Goal: Navigation & Orientation: Find specific page/section

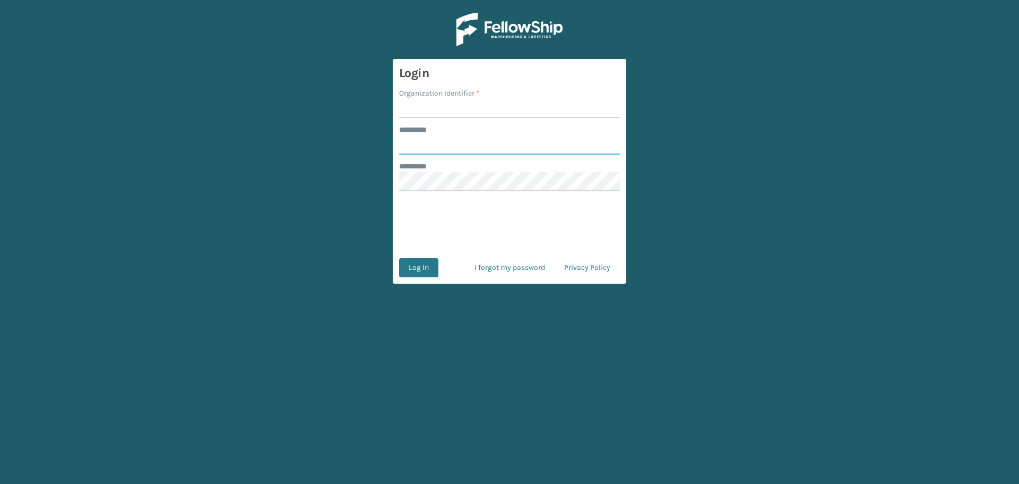
type input "********"
type input "MilliardLV"
click at [399, 258] on button "Log In" at bounding box center [418, 267] width 39 height 19
click at [419, 270] on button "Log In" at bounding box center [418, 267] width 39 height 19
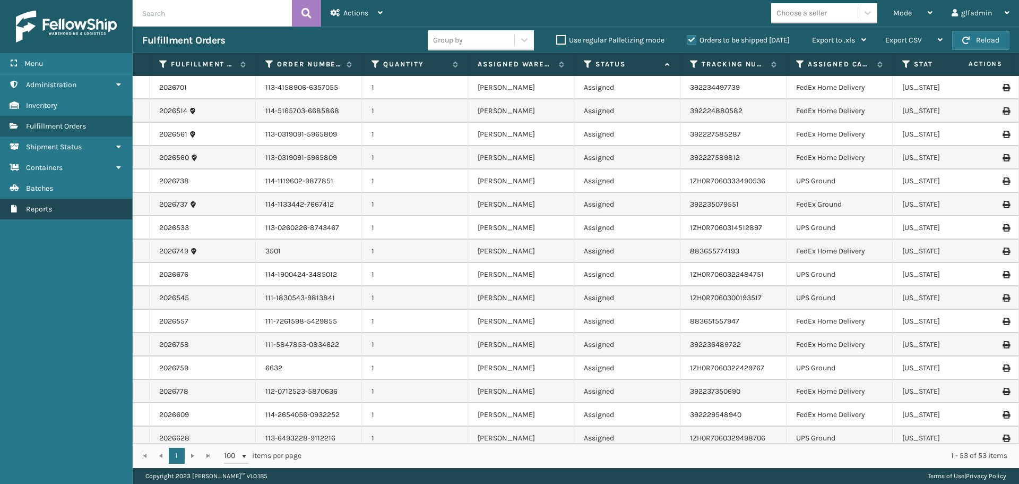
click at [40, 208] on span "Reports" at bounding box center [39, 208] width 26 height 9
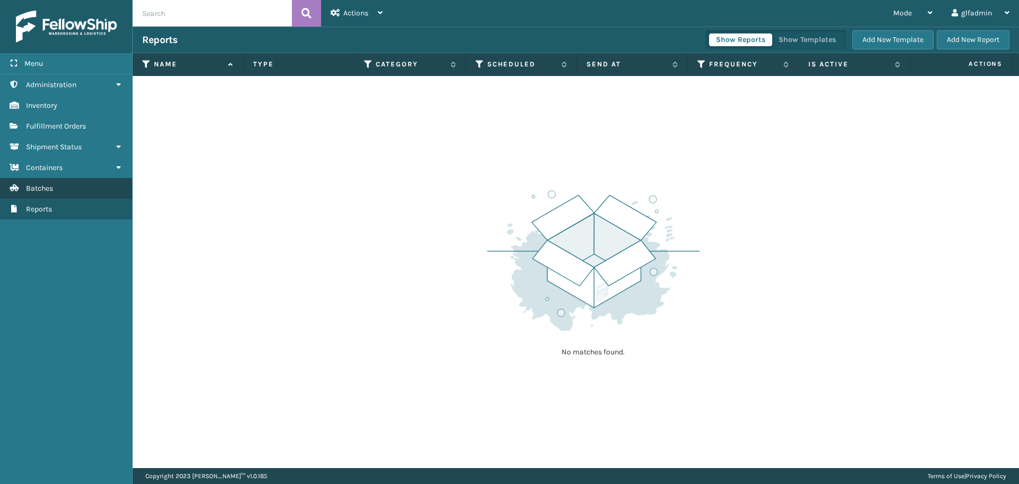
click at [35, 189] on span "Batches" at bounding box center [39, 188] width 27 height 9
